Goal: Task Accomplishment & Management: Manage account settings

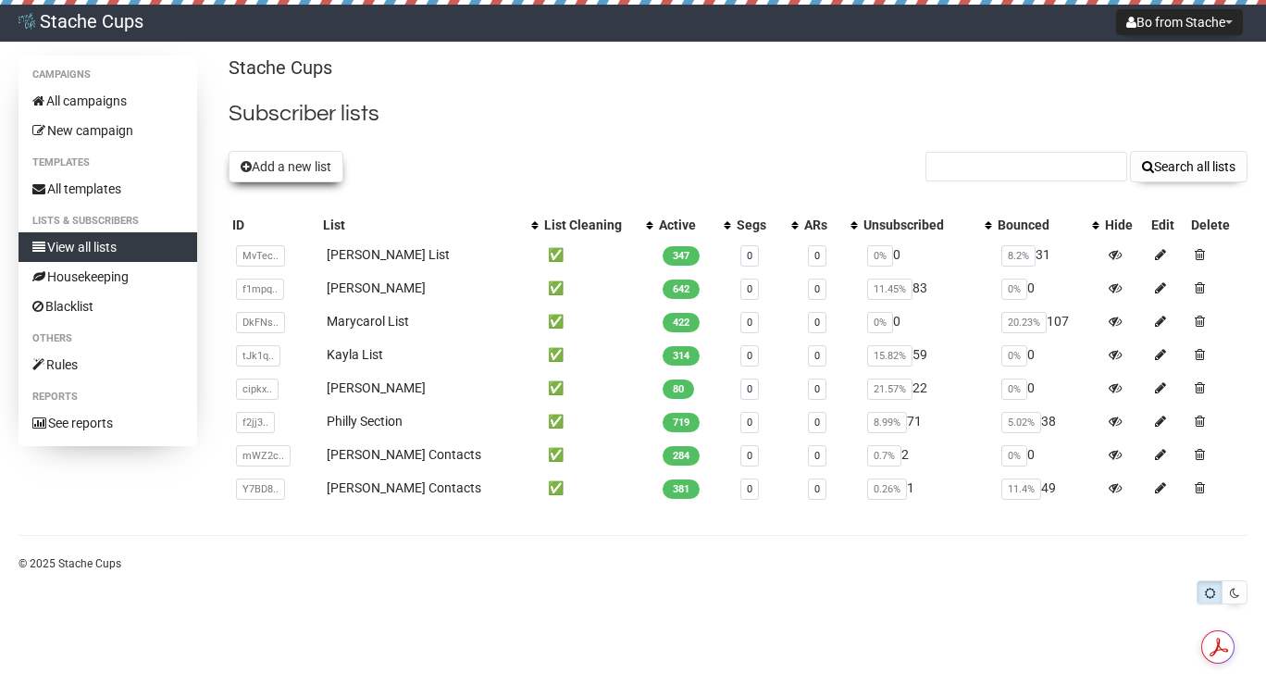
click at [294, 173] on button "Add a new list" at bounding box center [286, 166] width 115 height 31
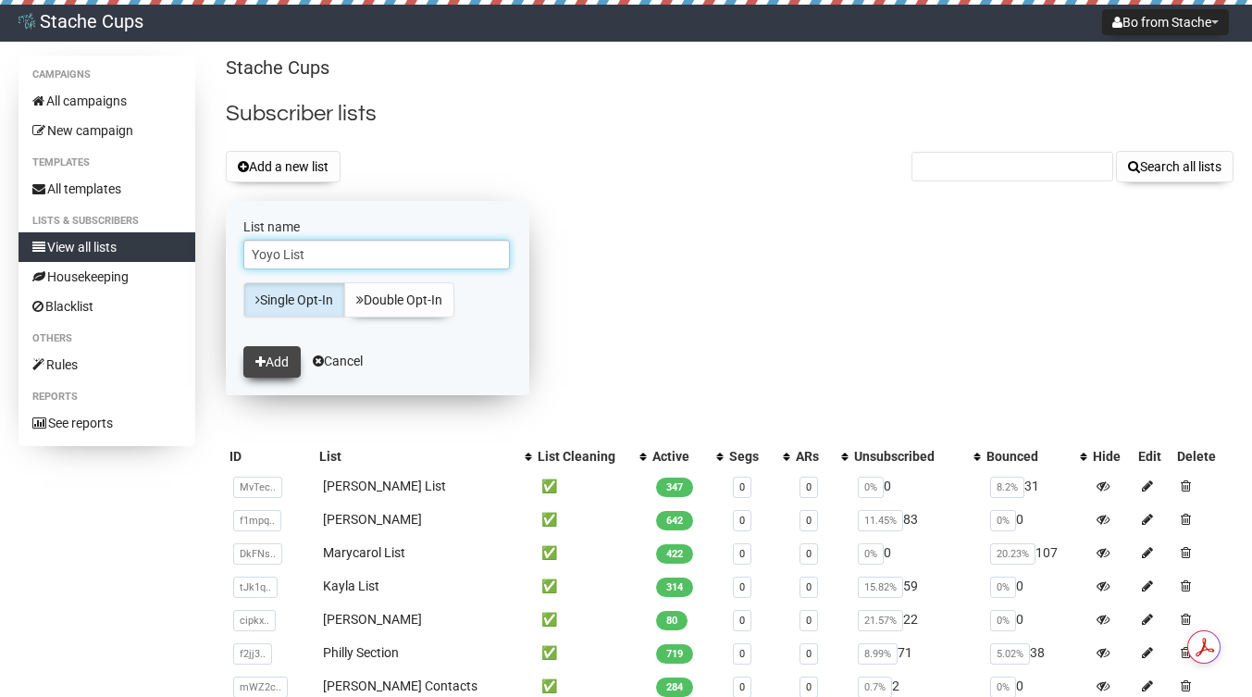
type input "Yoyo List"
click at [277, 364] on button "Add" at bounding box center [271, 361] width 57 height 31
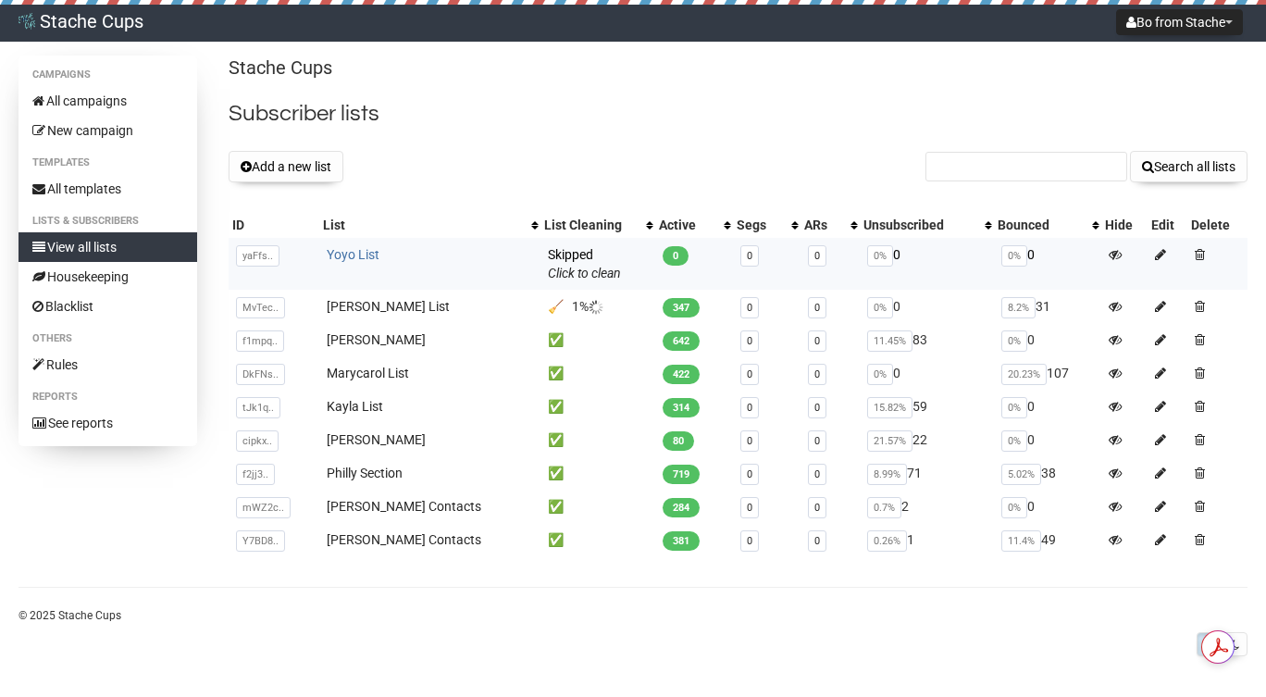
click at [344, 255] on link "Yoyo List" at bounding box center [353, 254] width 53 height 15
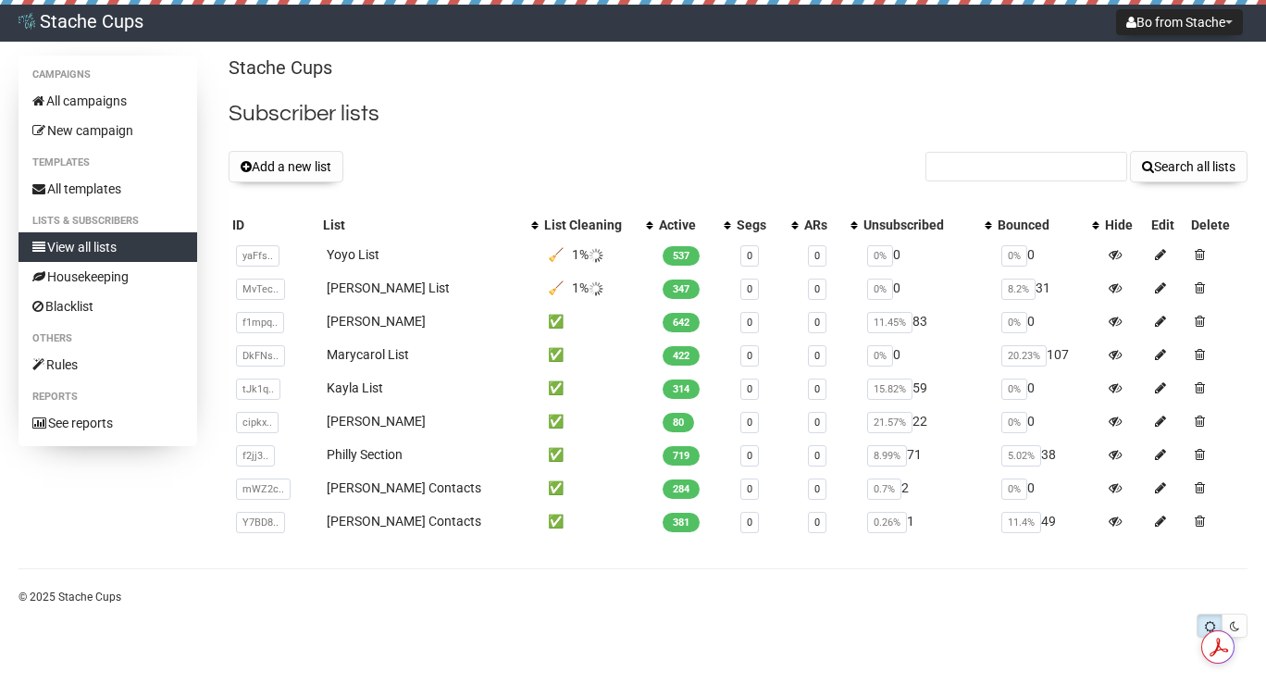
click at [1265, 502] on div "Campaigns All campaigns New campaign Templates All templates Lists & subscriber…" at bounding box center [633, 347] width 1266 height 582
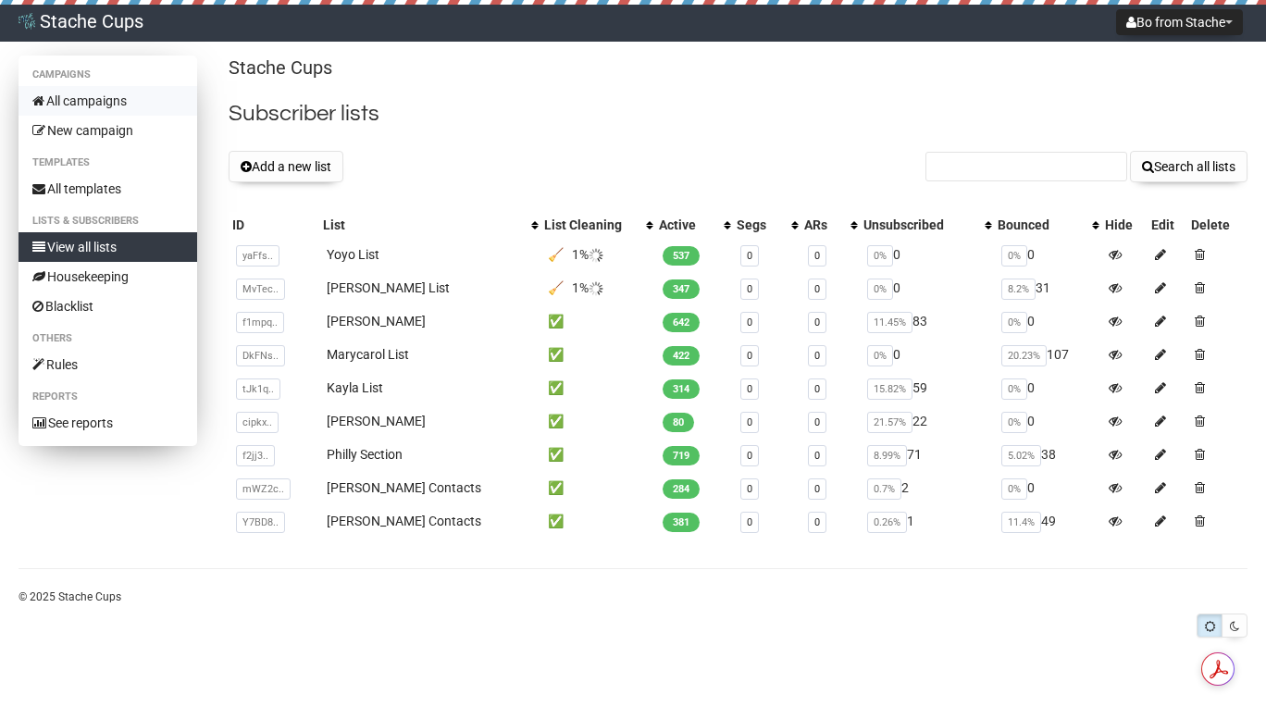
click at [96, 98] on link "All campaigns" at bounding box center [108, 101] width 179 height 30
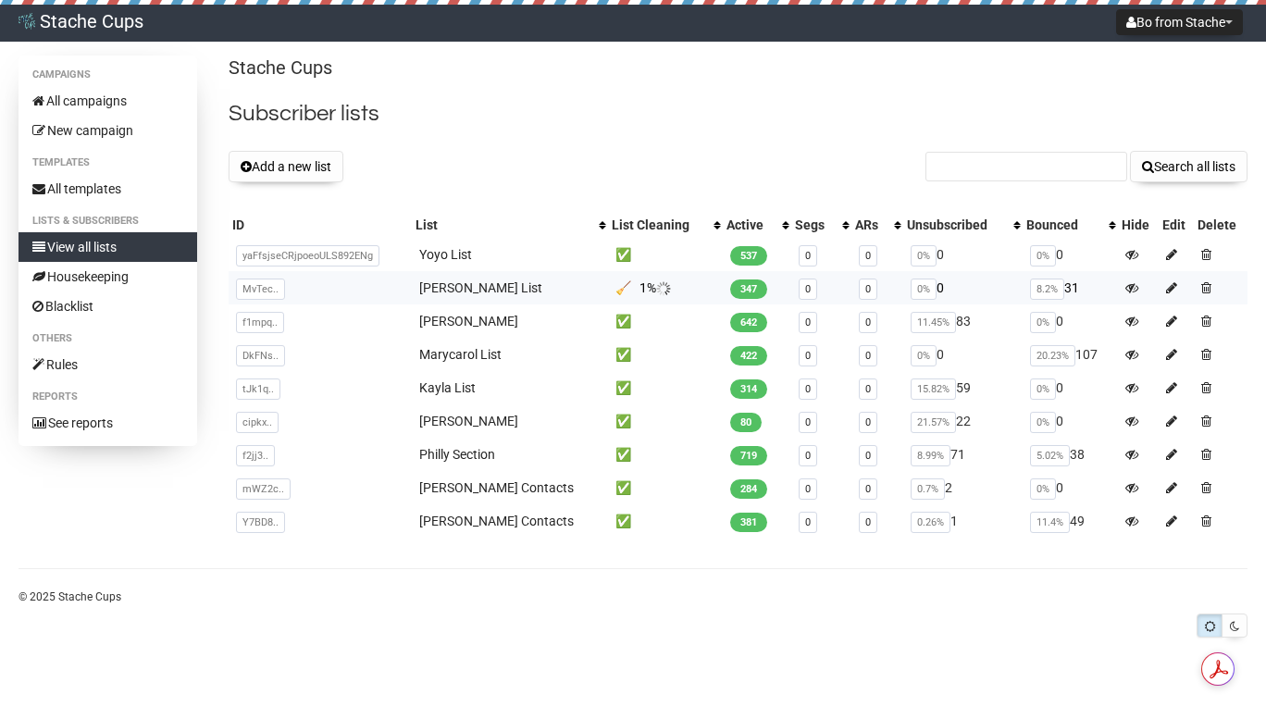
click at [638, 290] on td "🧹 1%" at bounding box center [665, 287] width 115 height 33
click at [608, 291] on td "🧹 1%" at bounding box center [665, 287] width 115 height 33
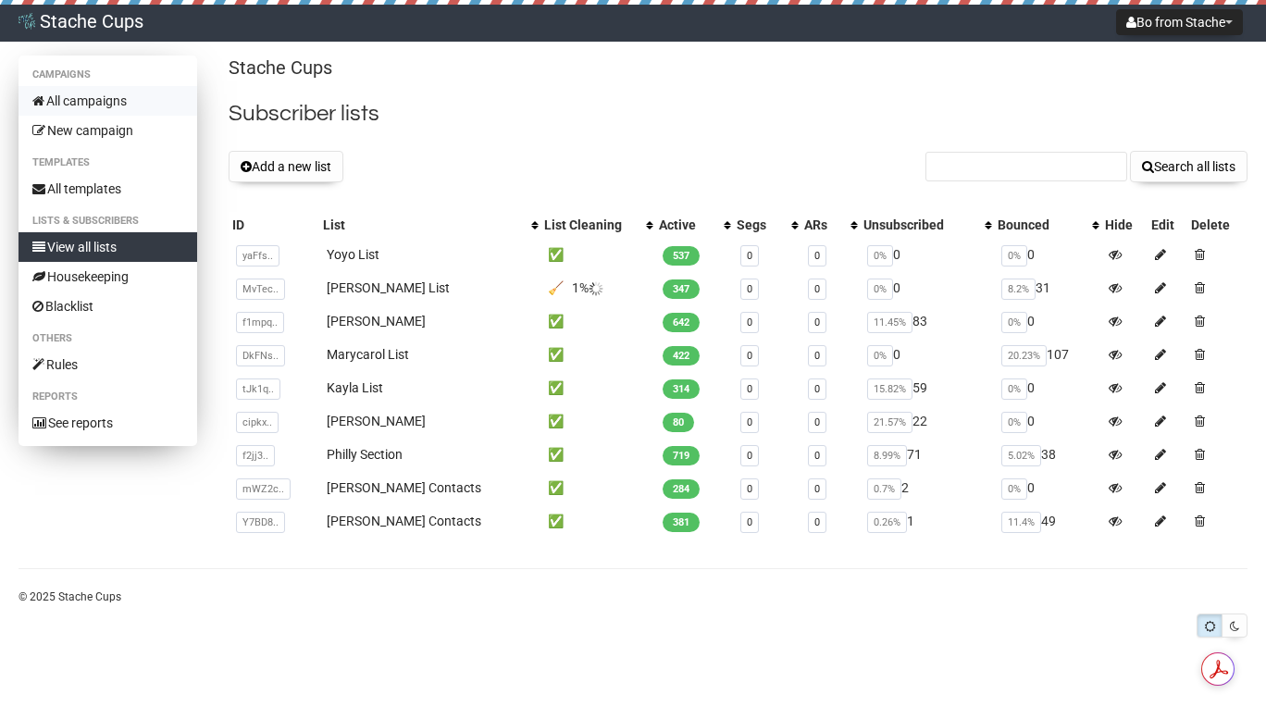
click at [96, 106] on link "All campaigns" at bounding box center [108, 101] width 179 height 30
click at [304, 172] on button "Add a new list" at bounding box center [286, 166] width 115 height 31
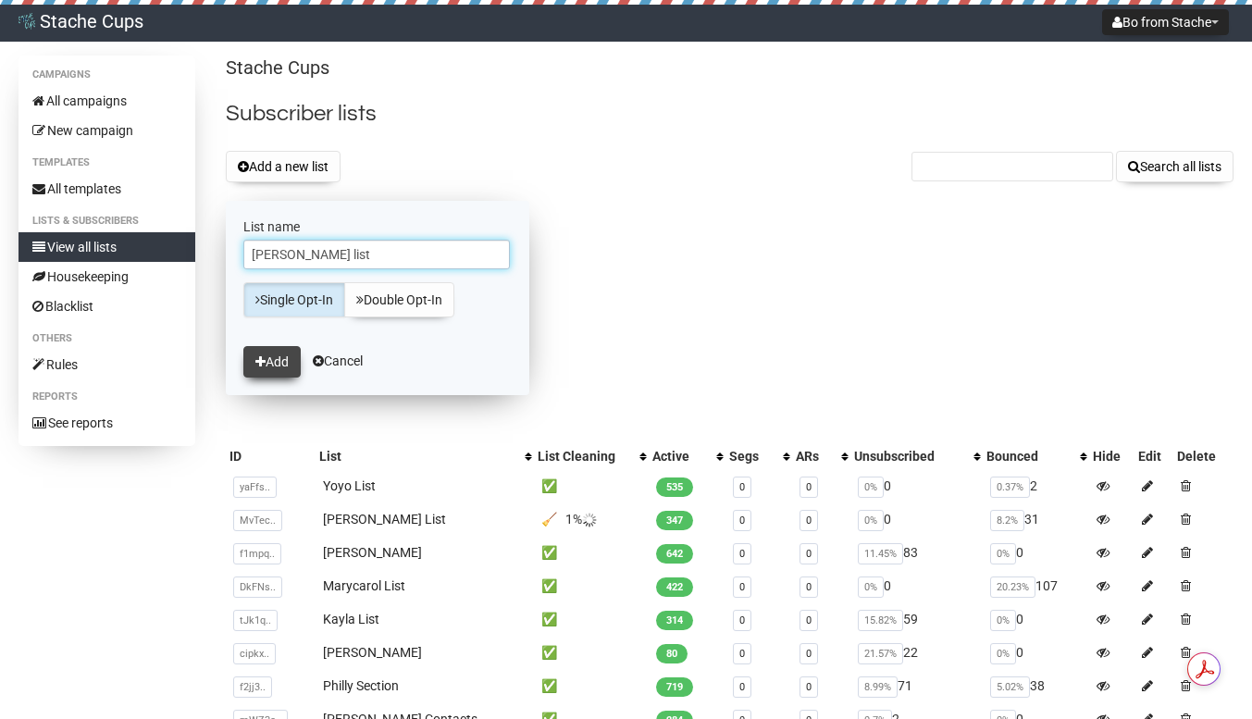
type input "[PERSON_NAME] list"
click at [280, 356] on button "Add" at bounding box center [271, 361] width 57 height 31
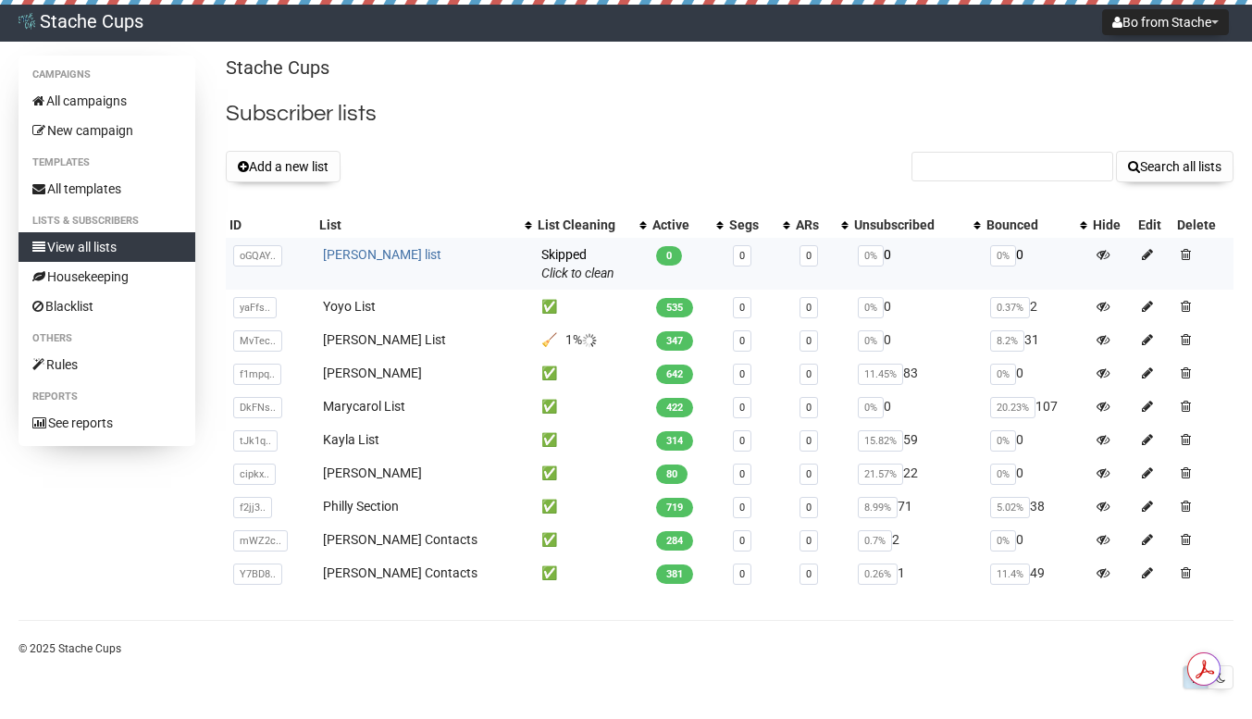
click at [343, 254] on link "[PERSON_NAME] list" at bounding box center [382, 254] width 118 height 15
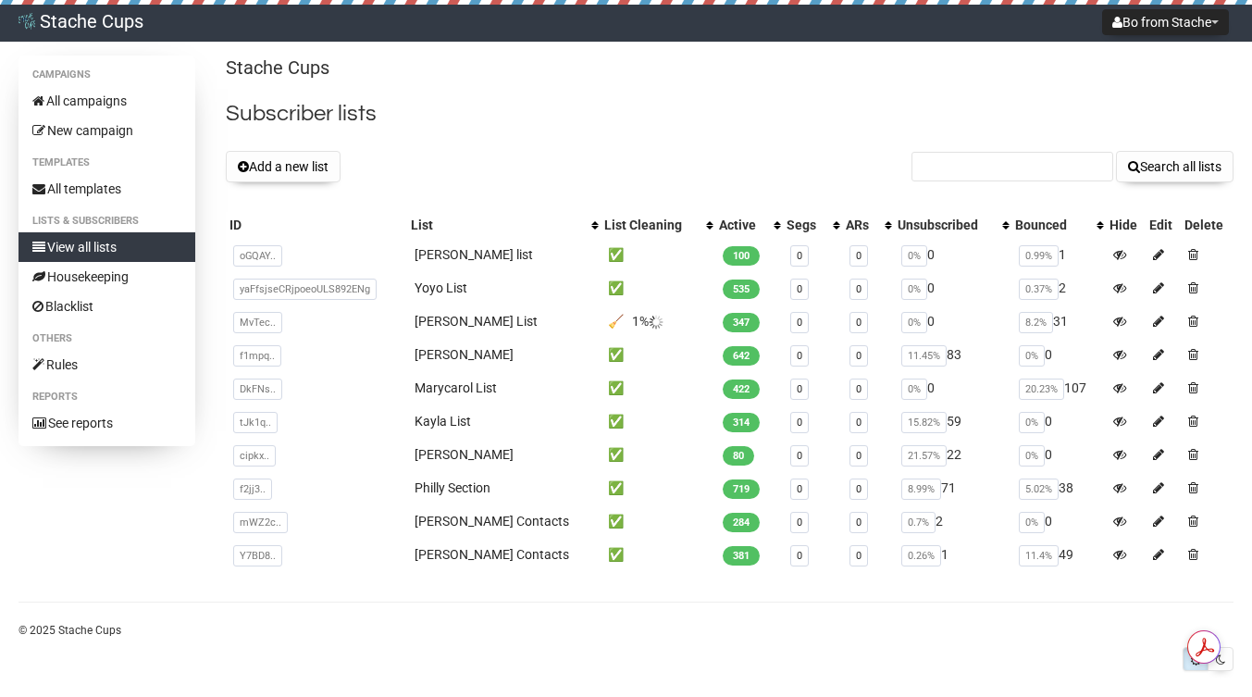
click at [1202, 647] on html "Stache Cups Bo from Stache Settings Logout Campaigns All campaigns New campaign…" at bounding box center [626, 354] width 1252 height 708
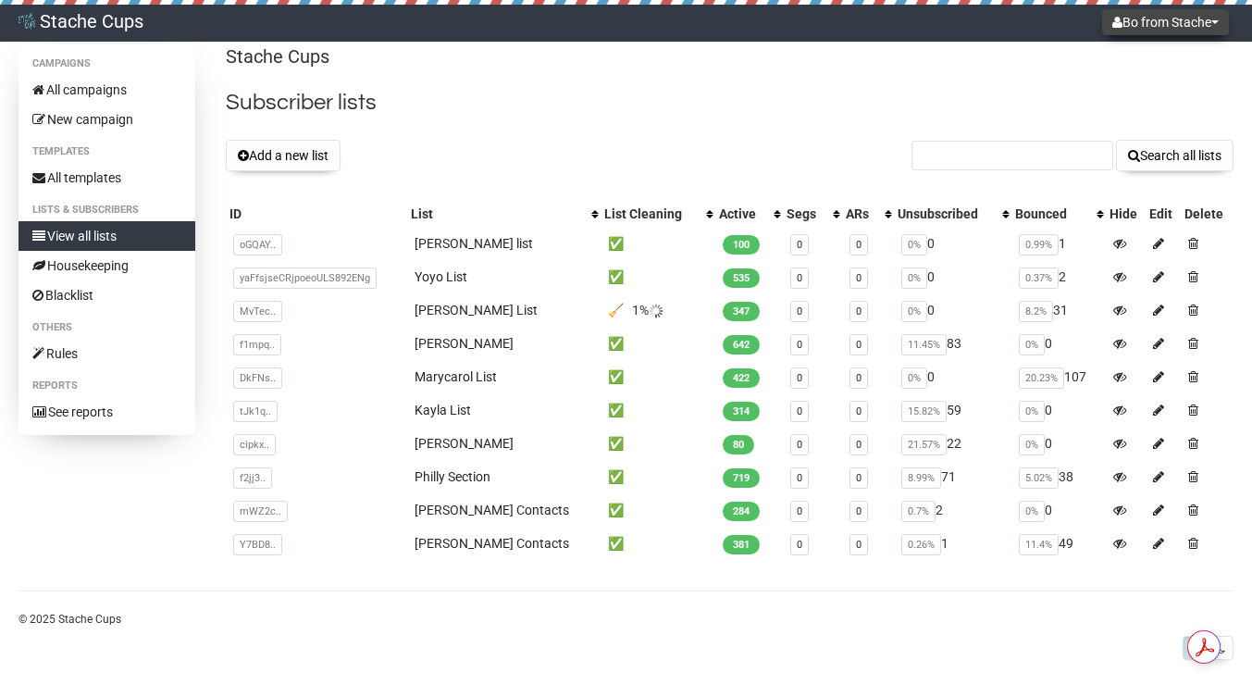
click at [1180, 23] on button "Bo from Stache" at bounding box center [1166, 22] width 127 height 26
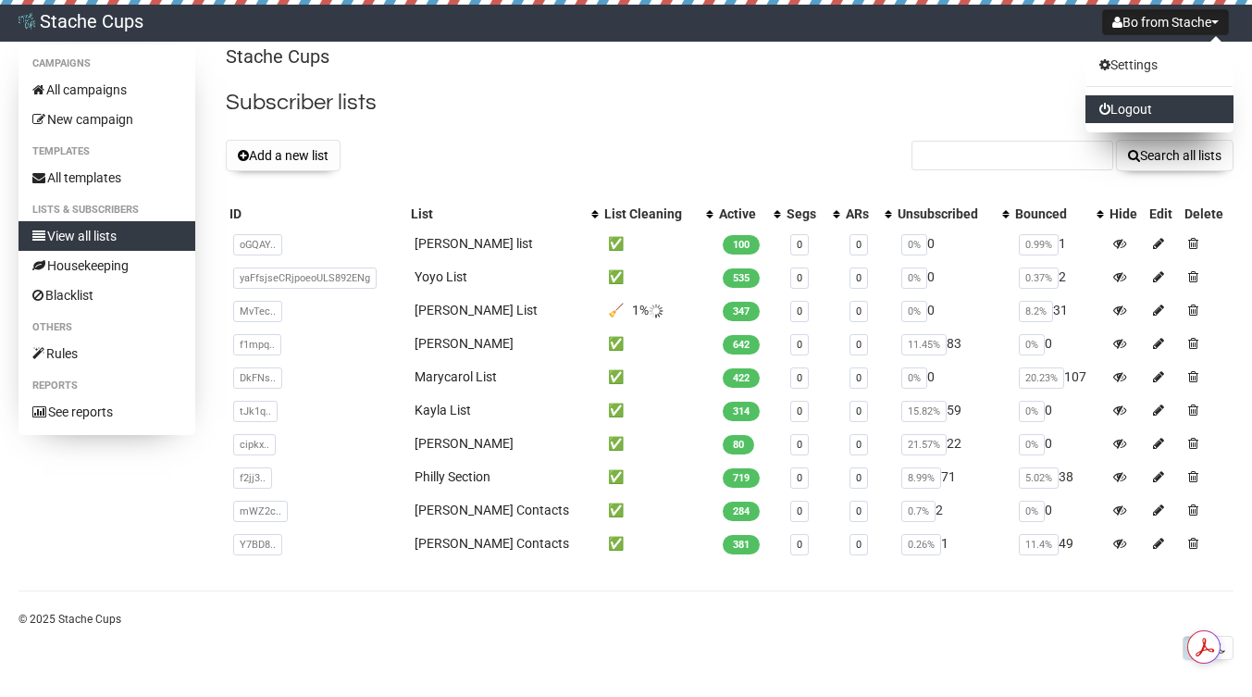
click at [1144, 106] on link "Logout" at bounding box center [1160, 109] width 148 height 28
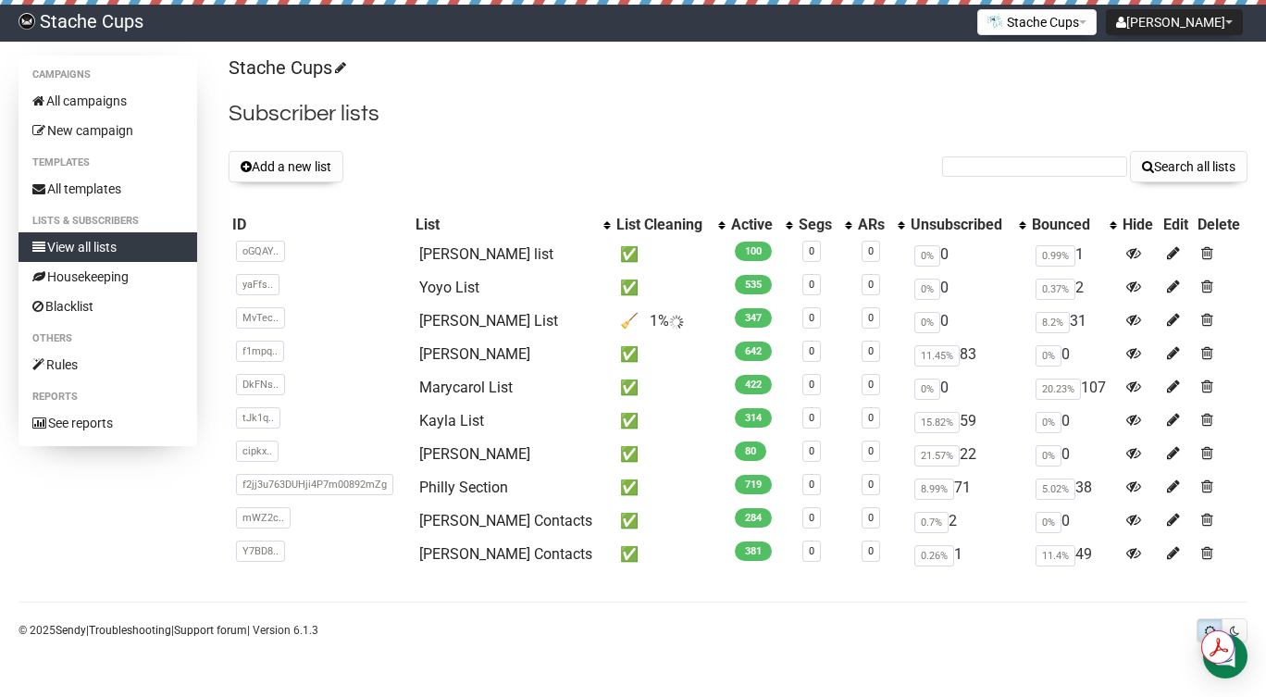
click at [126, 559] on div "Campaigns All campaigns New campaign Templates All templates Lists & subscriber…" at bounding box center [633, 321] width 1229 height 530
